Goal: Information Seeking & Learning: Learn about a topic

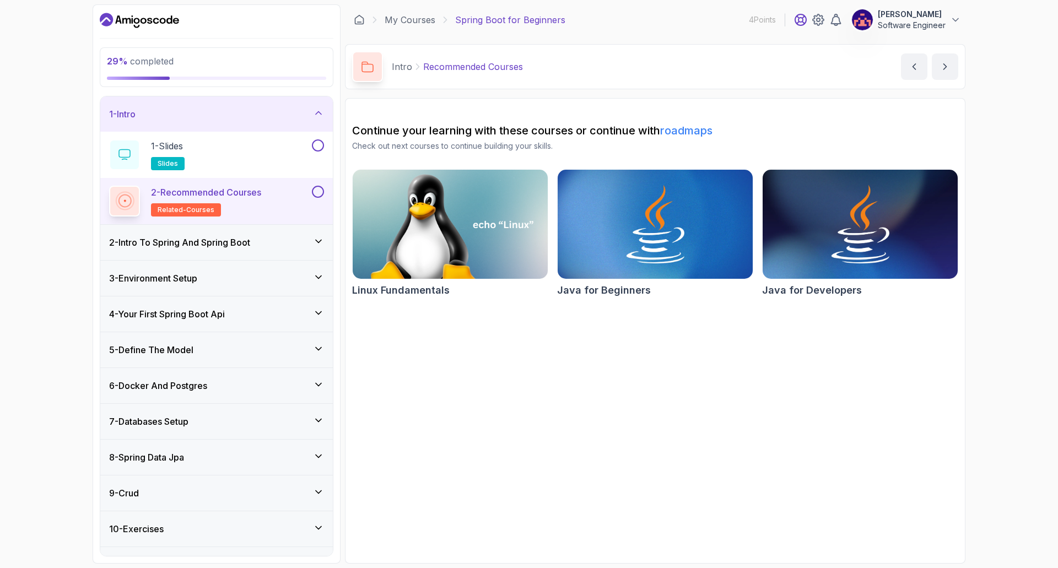
click at [800, 21] on icon at bounding box center [800, 19] width 11 height 11
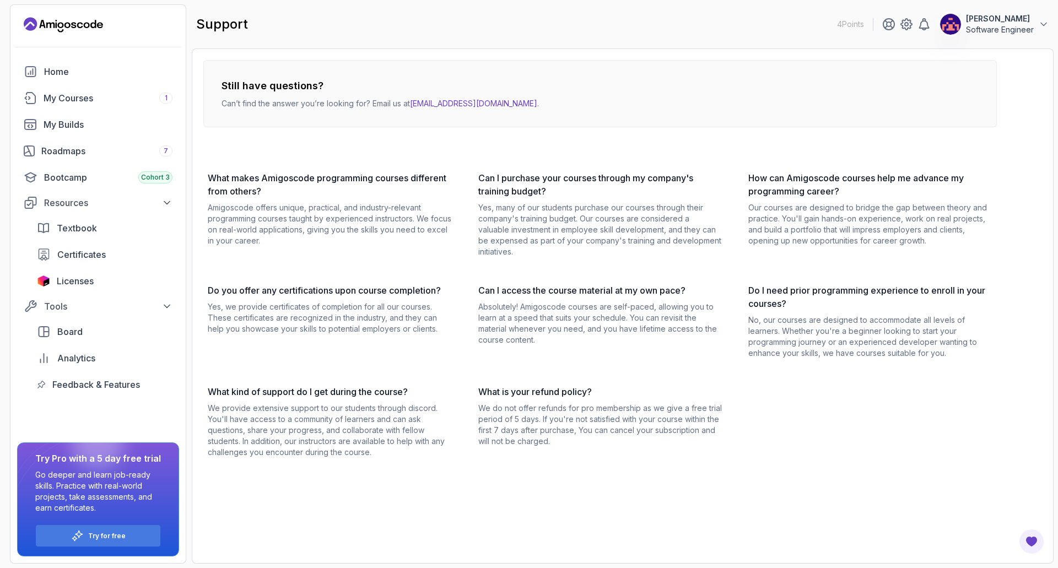
click at [44, 24] on icon "Landing page" at bounding box center [42, 24] width 6 height 8
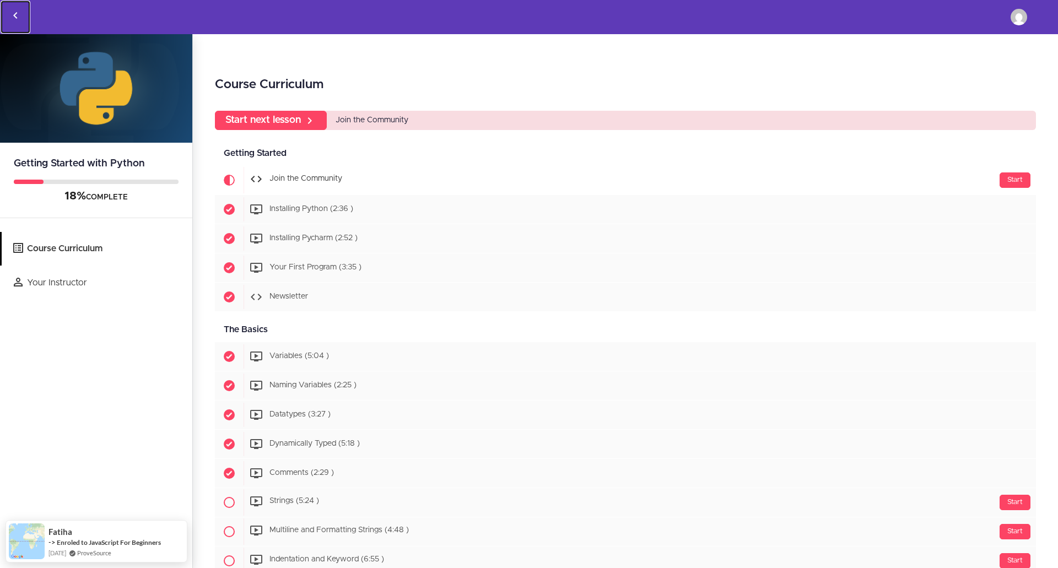
click at [20, 14] on icon "Back to courses" at bounding box center [15, 15] width 13 height 13
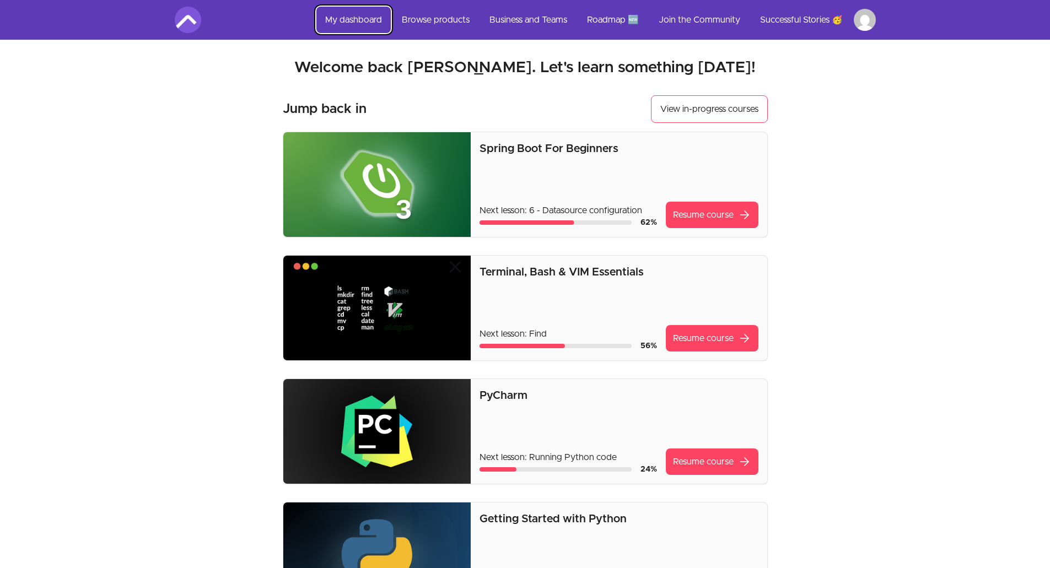
click at [341, 15] on link "My dashboard" at bounding box center [353, 20] width 74 height 26
click at [341, 21] on link "My dashboard" at bounding box center [353, 20] width 74 height 26
click at [194, 27] on img at bounding box center [188, 20] width 26 height 26
click at [429, 21] on link "Browse products" at bounding box center [435, 20] width 85 height 26
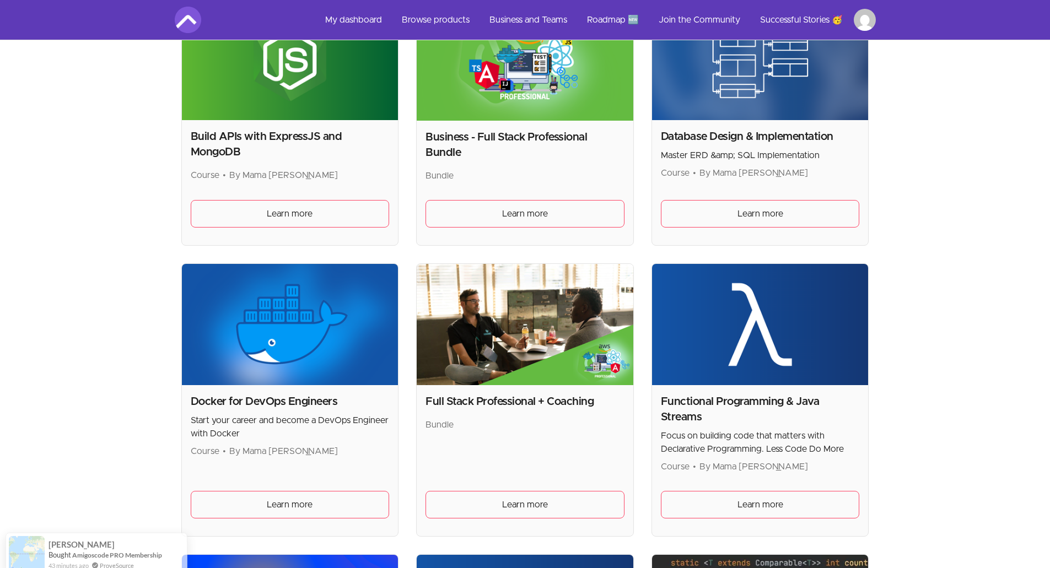
scroll to position [1212, 0]
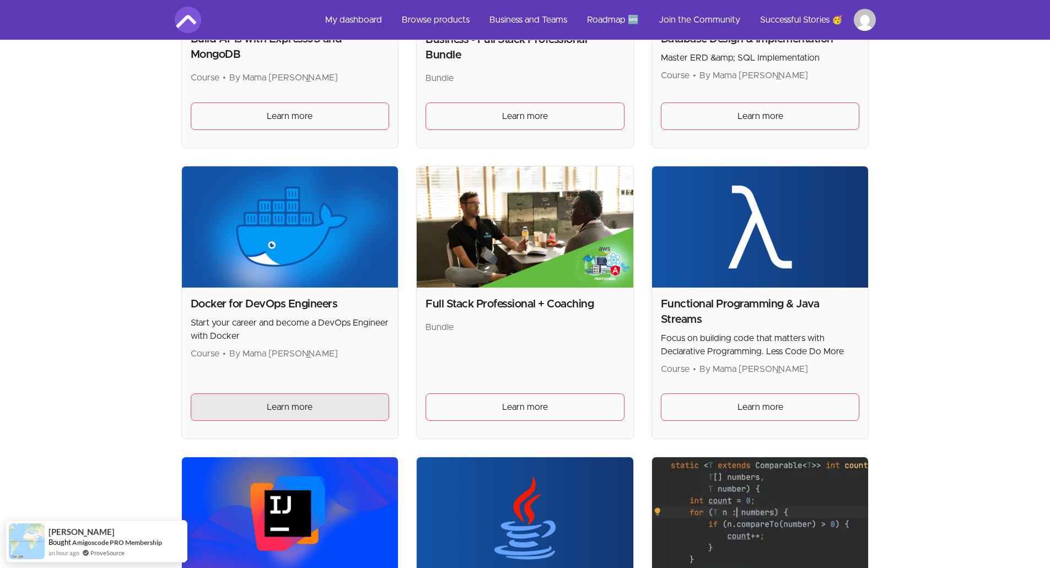
click at [277, 410] on span "Learn more" at bounding box center [290, 407] width 46 height 13
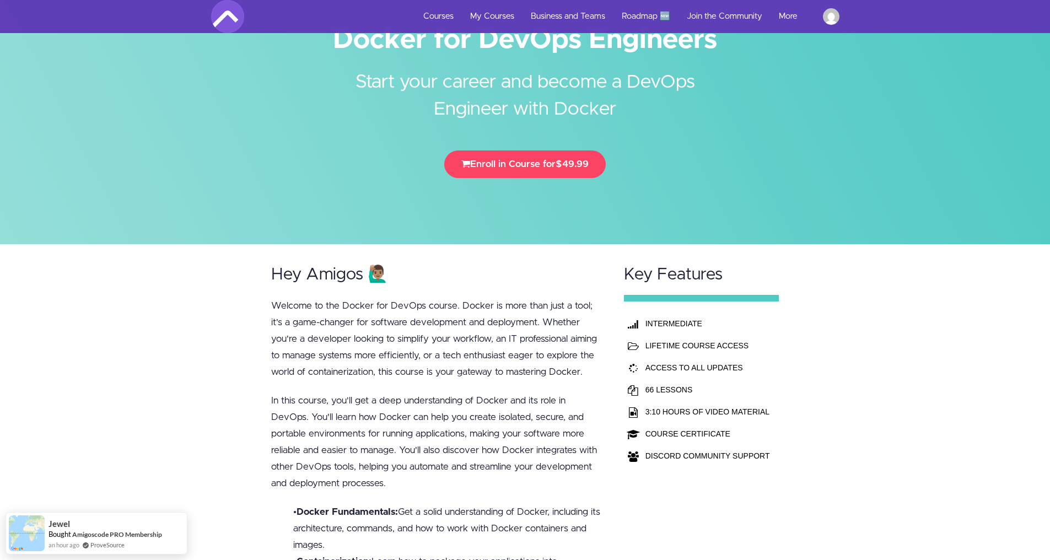
scroll to position [165, 0]
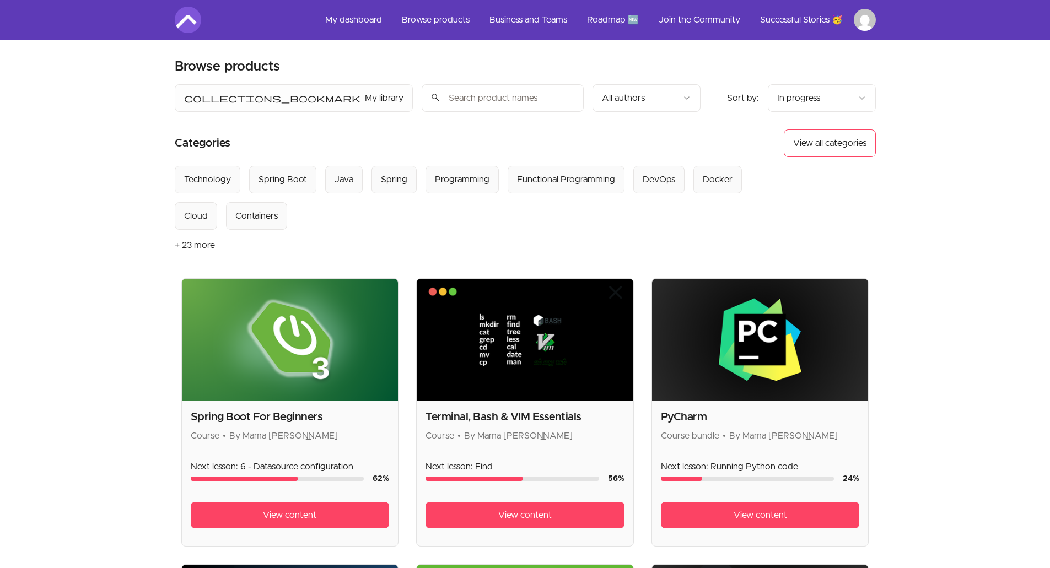
scroll to position [1212, 0]
